Goal: Information Seeking & Learning: Learn about a topic

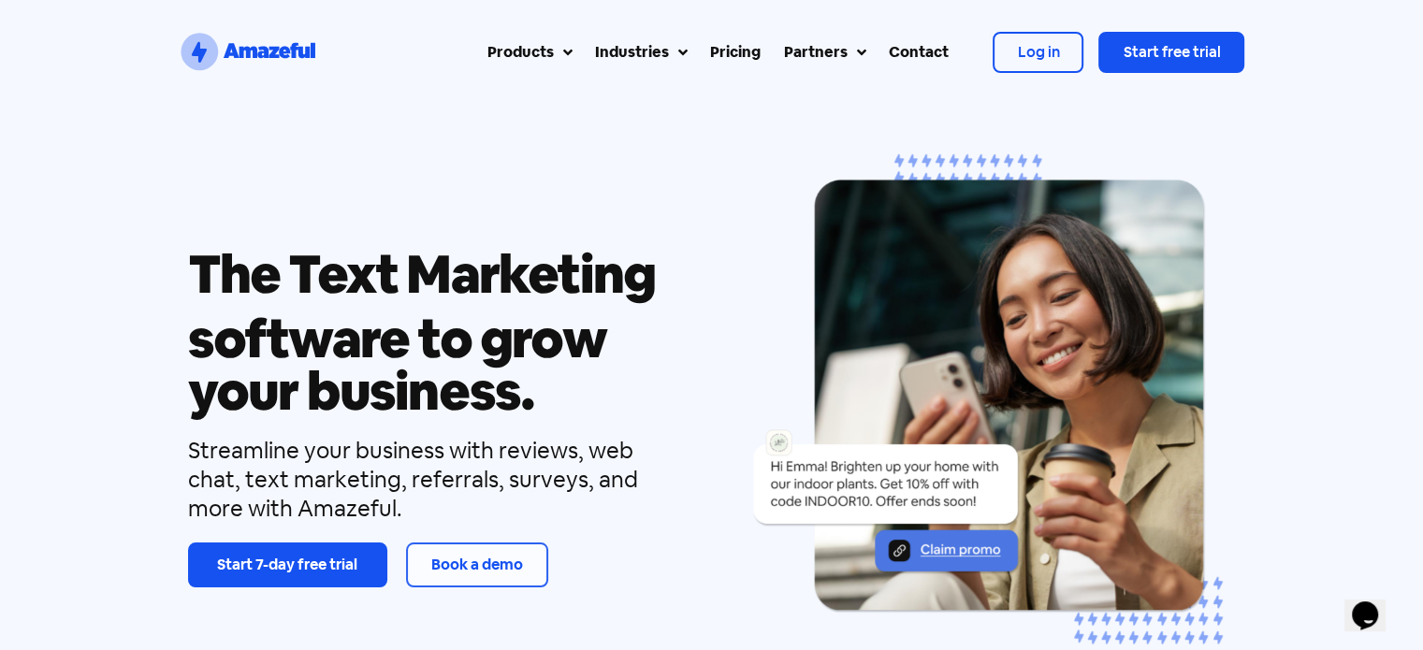
click at [717, 61] on div "Pricing" at bounding box center [735, 52] width 51 height 22
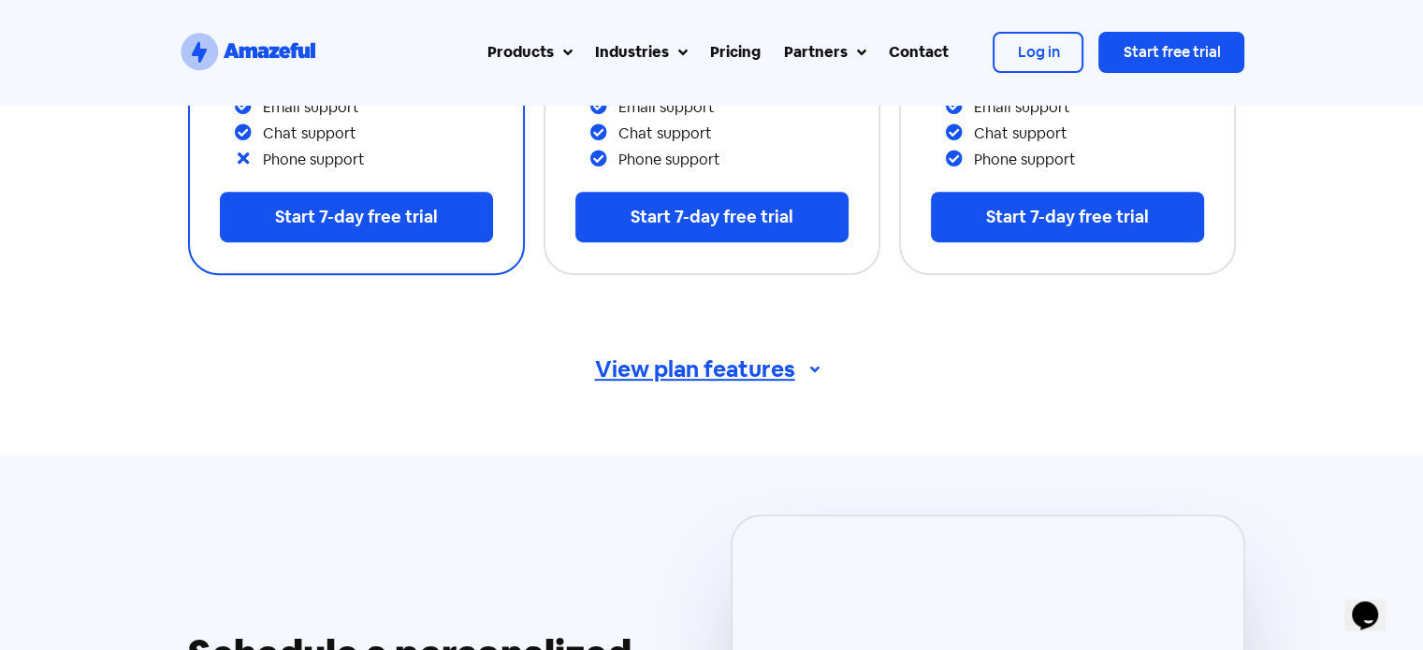
scroll to position [875, 0]
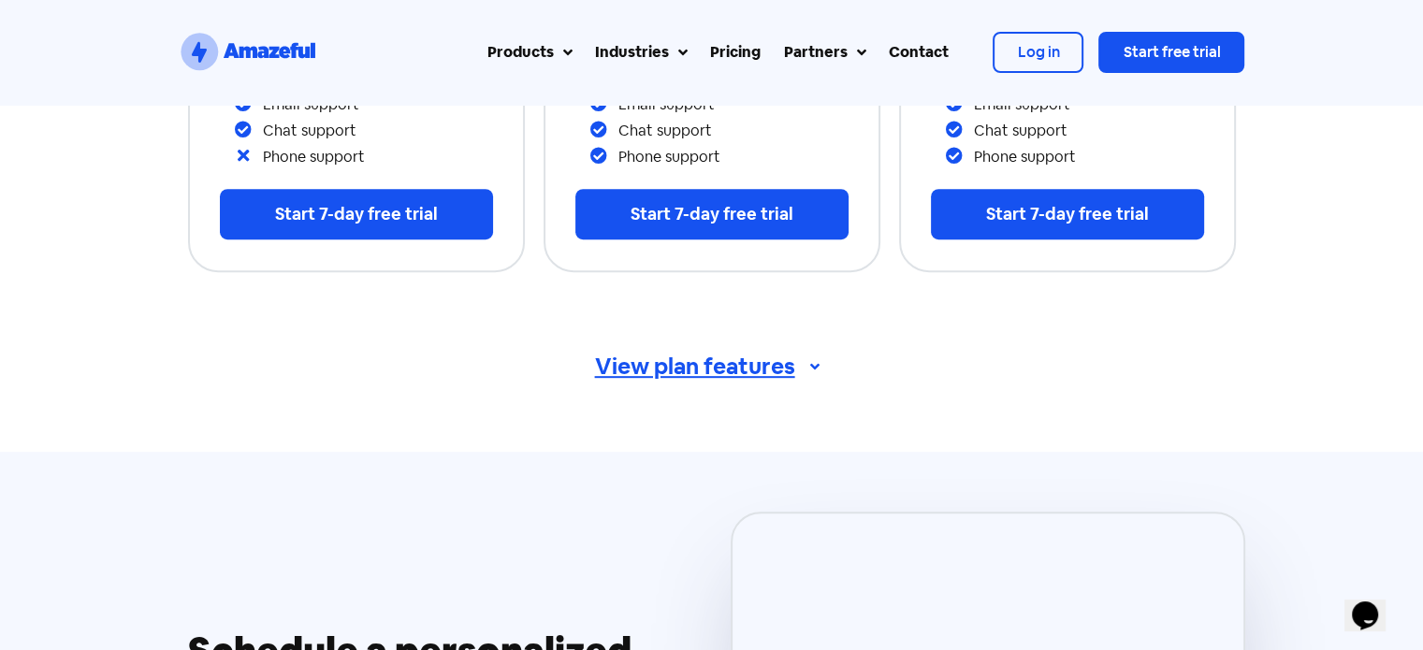
click at [722, 360] on span "View plan features" at bounding box center [695, 366] width 200 height 22
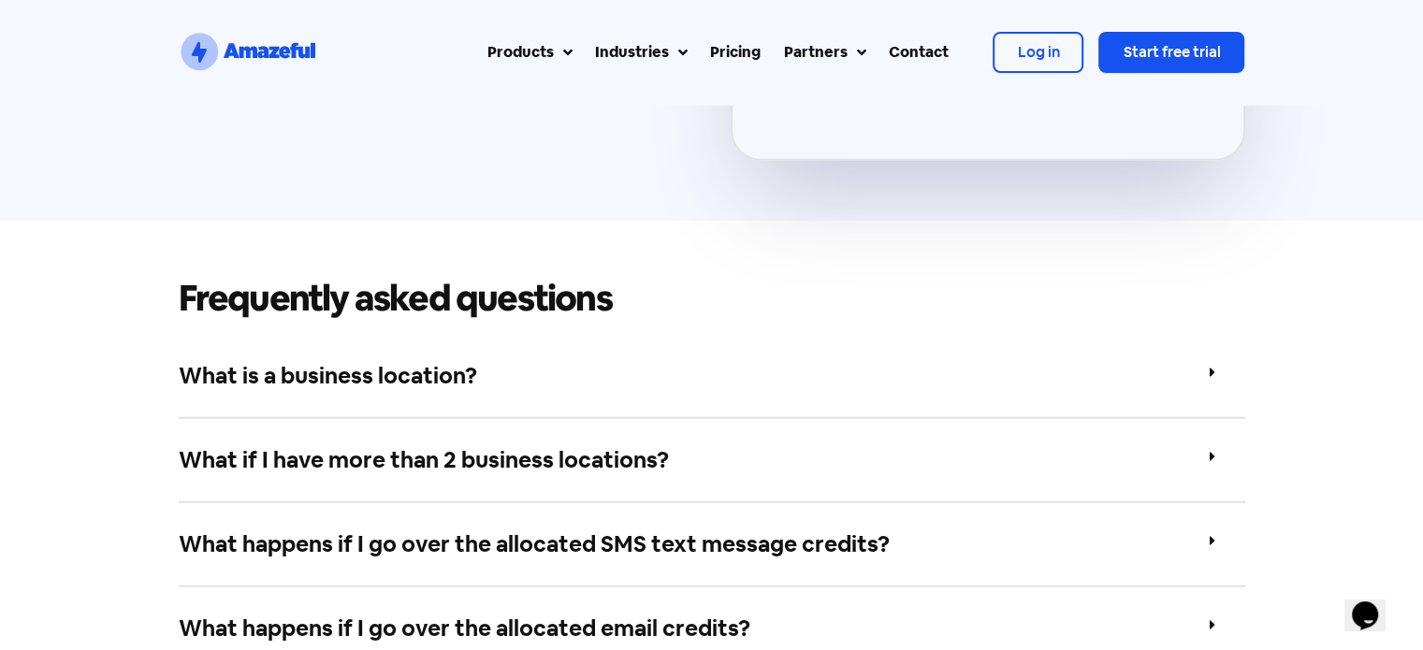
scroll to position [4677, 0]
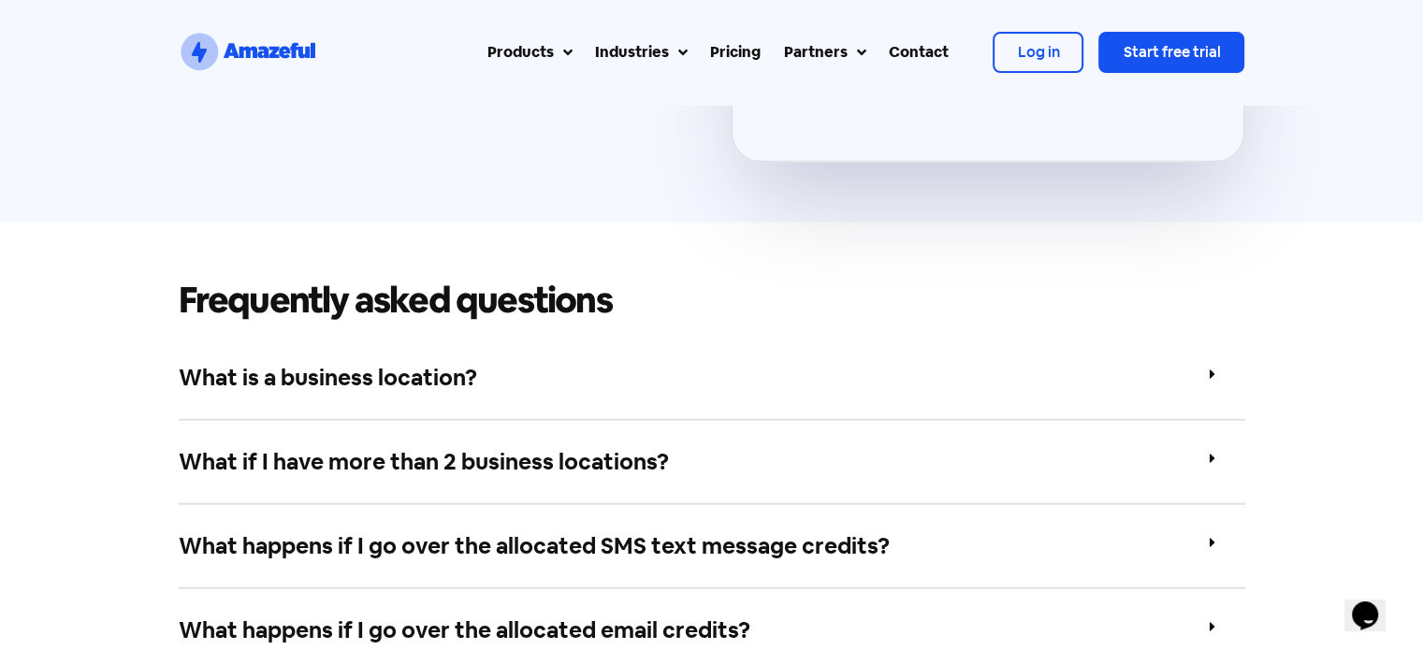
click at [481, 362] on div "What is a business location?" at bounding box center [712, 379] width 1066 height 84
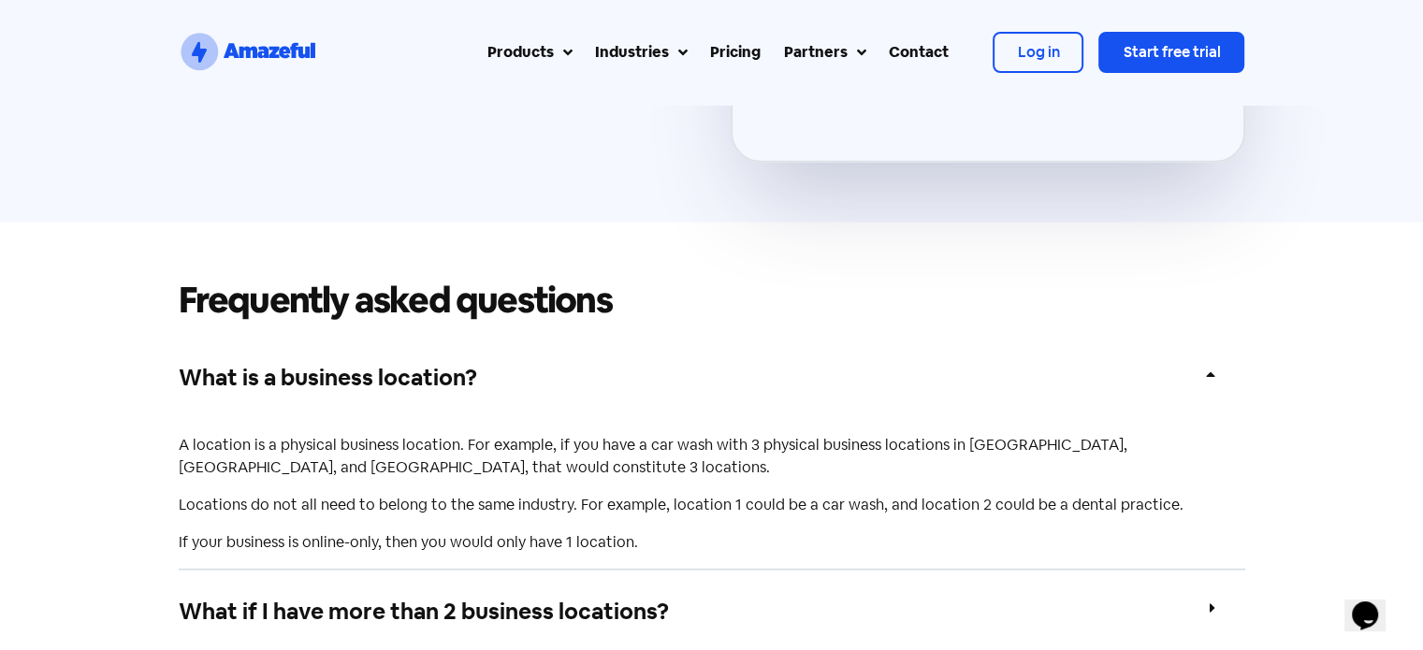
click at [483, 362] on div "What is a business location?" at bounding box center [712, 378] width 1066 height 82
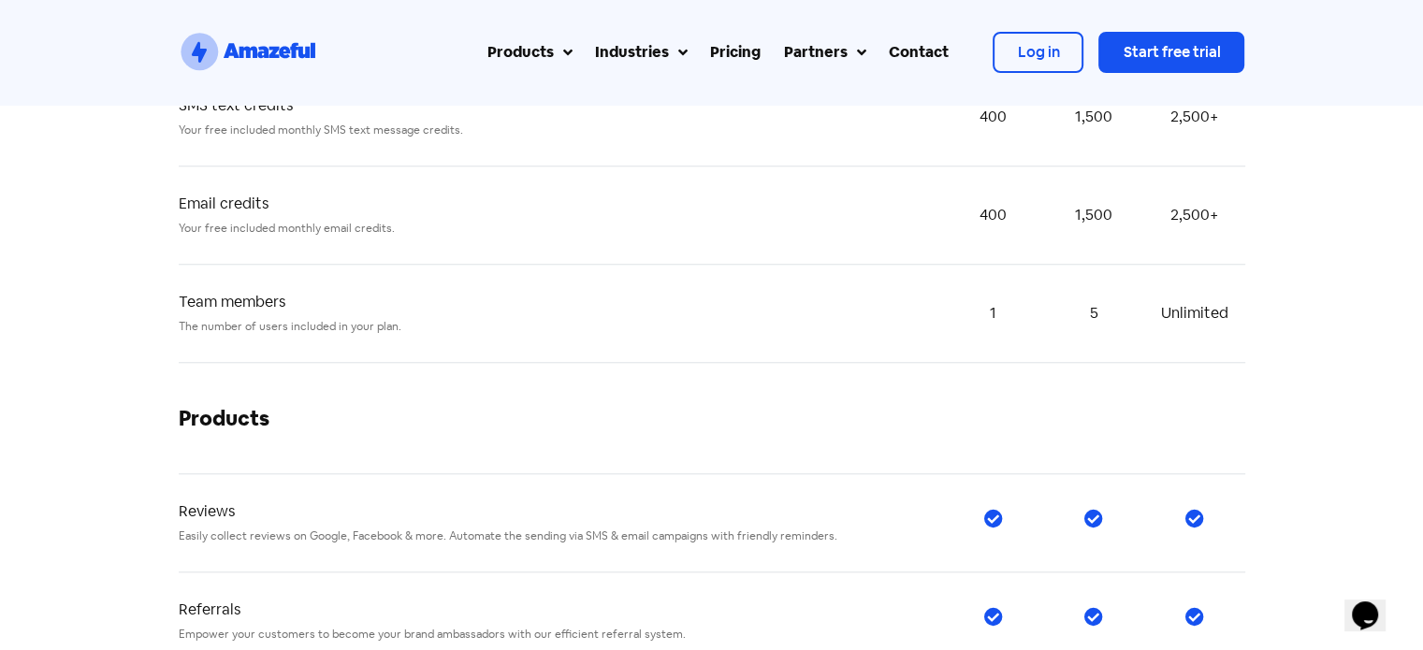
scroll to position [1590, 0]
